Goal: Information Seeking & Learning: Learn about a topic

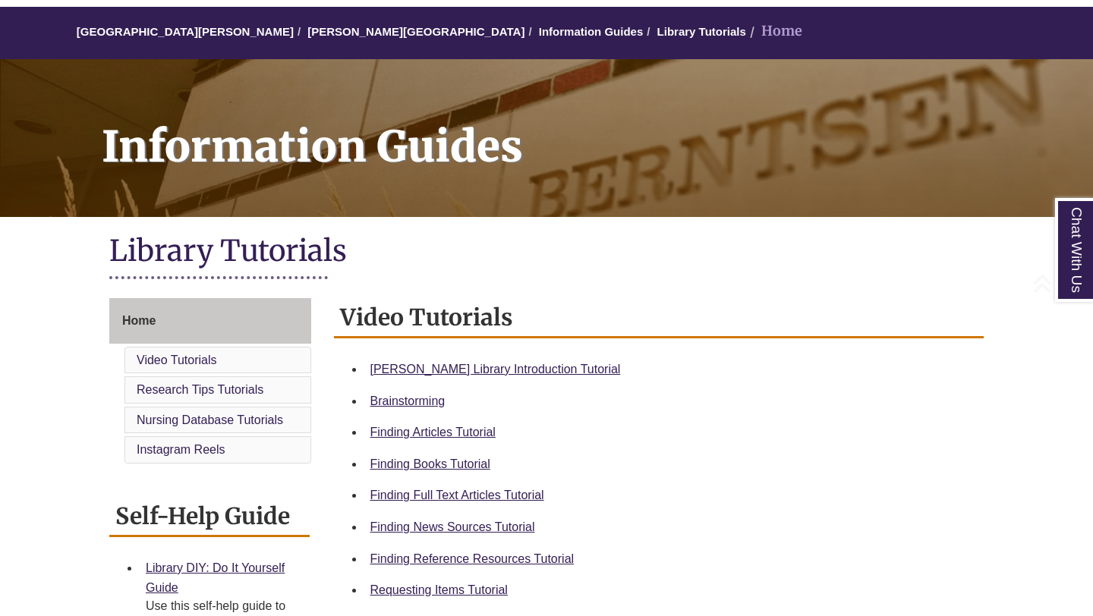
scroll to position [228, 0]
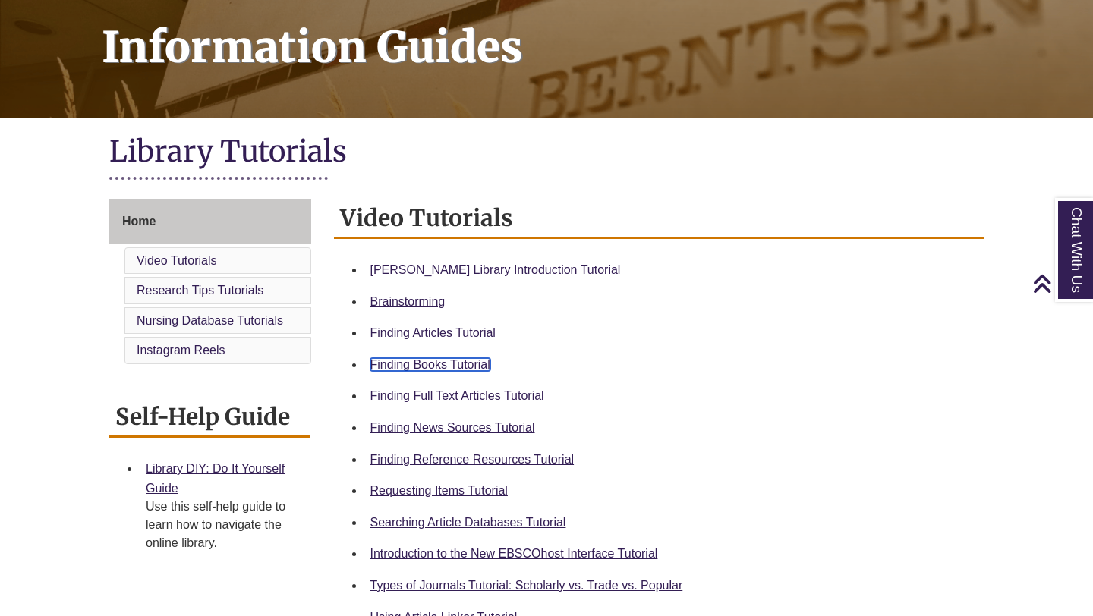
click at [461, 370] on link "Finding Books Tutorial" at bounding box center [430, 364] width 120 height 13
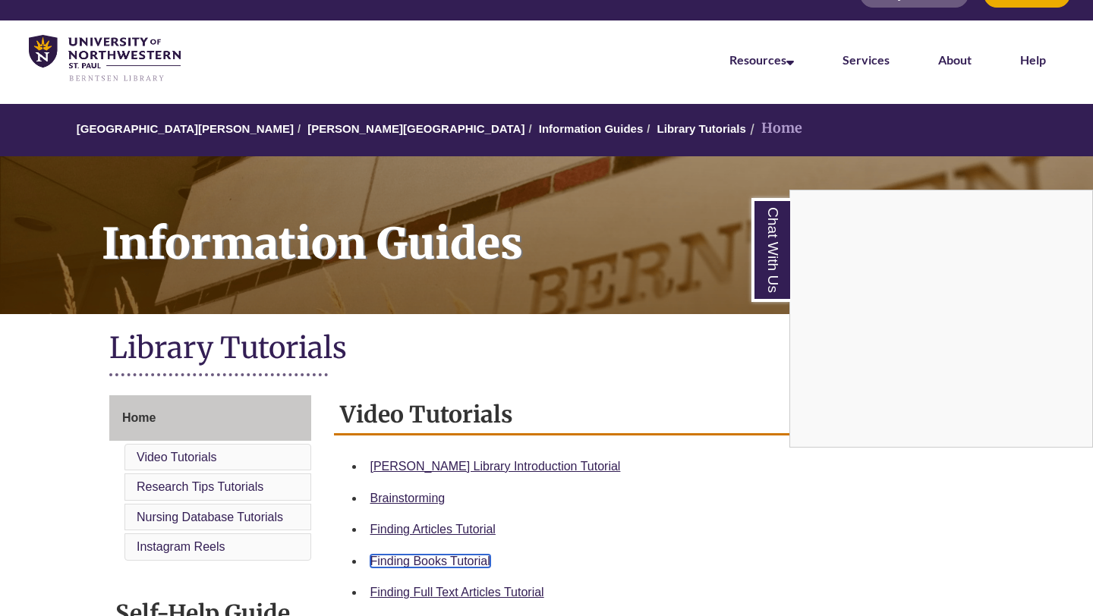
scroll to position [0, 0]
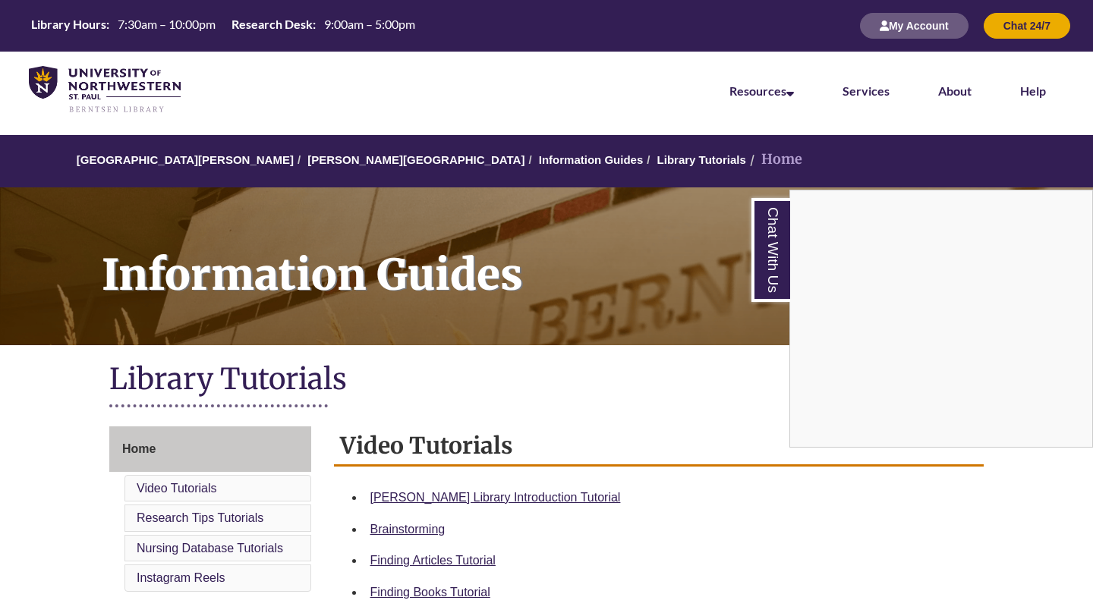
click at [323, 162] on div "Chat With Us" at bounding box center [546, 308] width 1093 height 616
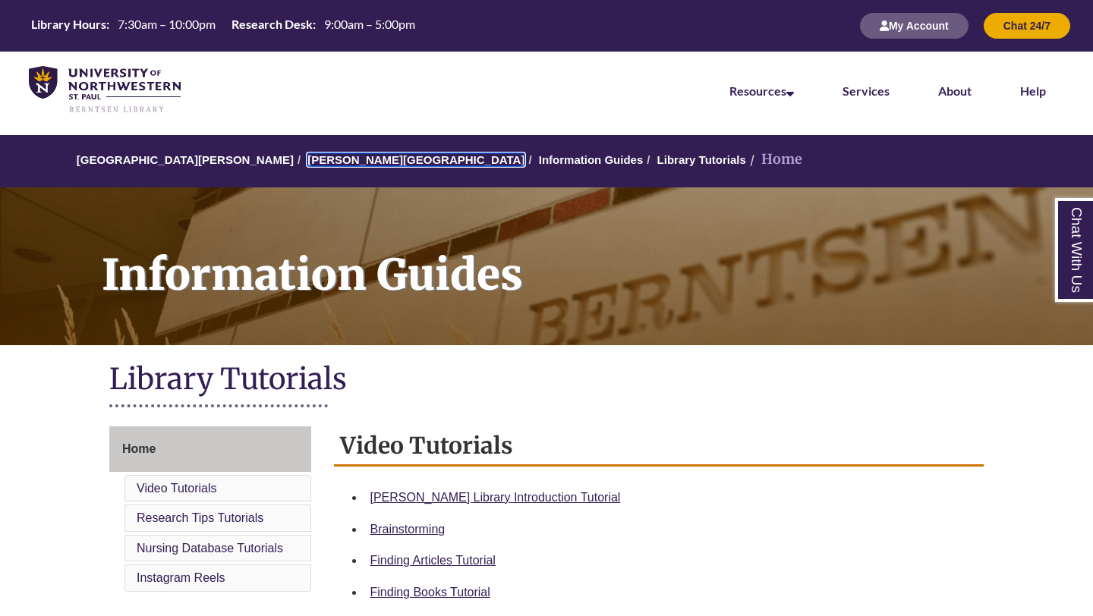
click at [323, 162] on link "[PERSON_NAME][GEOGRAPHIC_DATA]" at bounding box center [415, 159] width 217 height 13
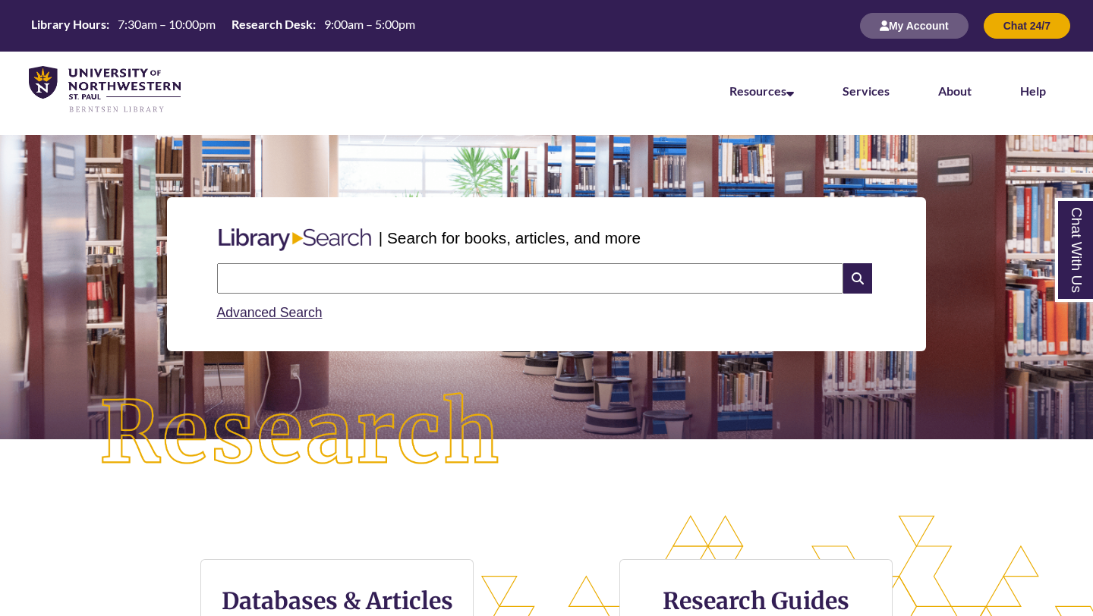
click at [376, 280] on input "text" at bounding box center [530, 278] width 626 height 30
type input "**********"
click at [852, 275] on icon at bounding box center [857, 278] width 29 height 30
